Goal: Navigation & Orientation: Find specific page/section

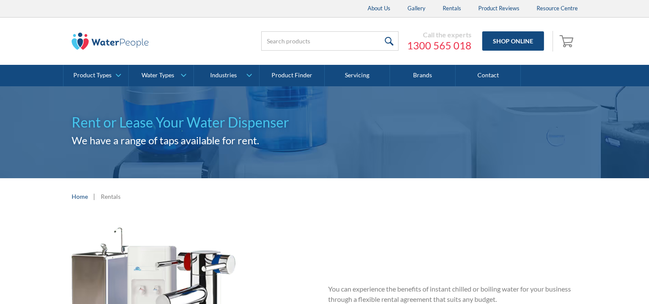
drag, startPoint x: 0, startPoint y: 0, endPoint x: 537, endPoint y: 124, distance: 551.1
click at [0, 0] on div "Shop Online" at bounding box center [0, 0] width 0 height 0
